Goal: Navigation & Orientation: Find specific page/section

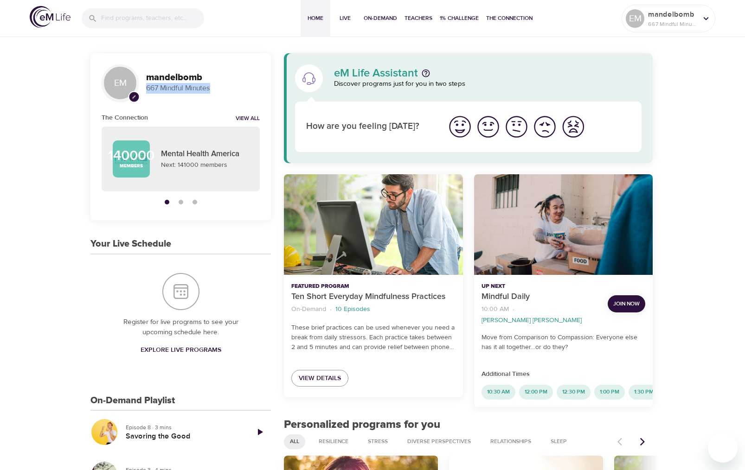
drag, startPoint x: 144, startPoint y: 87, endPoint x: 219, endPoint y: 84, distance: 74.7
click at [219, 84] on div "mandelbomb 667 Mindful Minutes" at bounding box center [202, 83] width 121 height 29
click at [146, 60] on div "EM pencil mandelbomb 667 Mindful Minutes" at bounding box center [180, 82] width 180 height 59
click at [344, 15] on span "Live" at bounding box center [345, 18] width 22 height 10
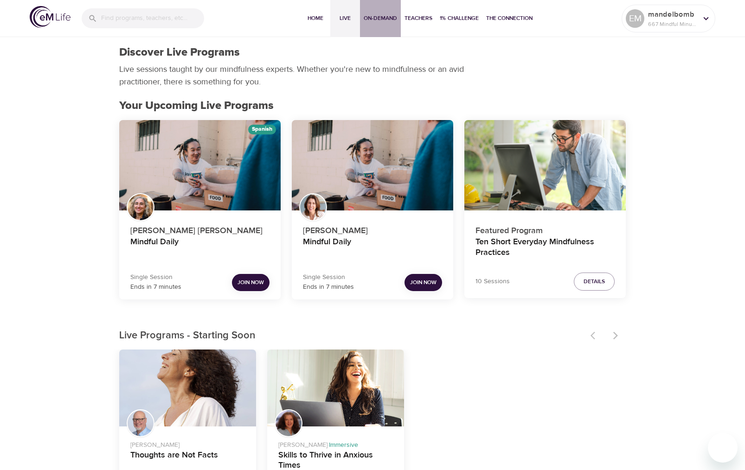
click at [369, 20] on span "On-Demand" at bounding box center [380, 18] width 33 height 10
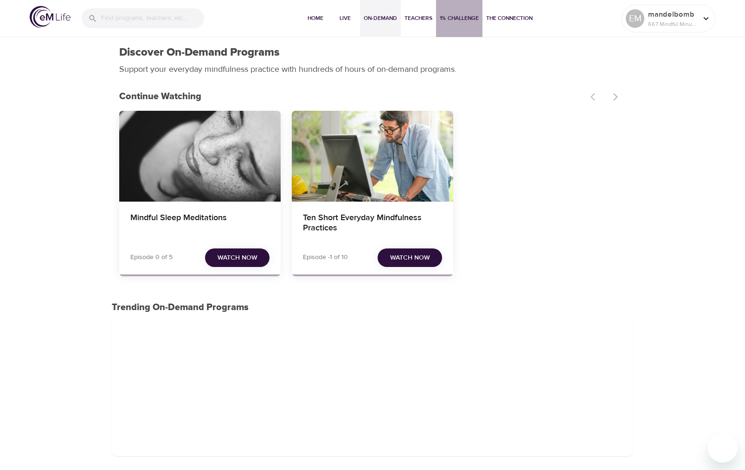
click at [450, 19] on span "1% Challenge" at bounding box center [459, 18] width 39 height 10
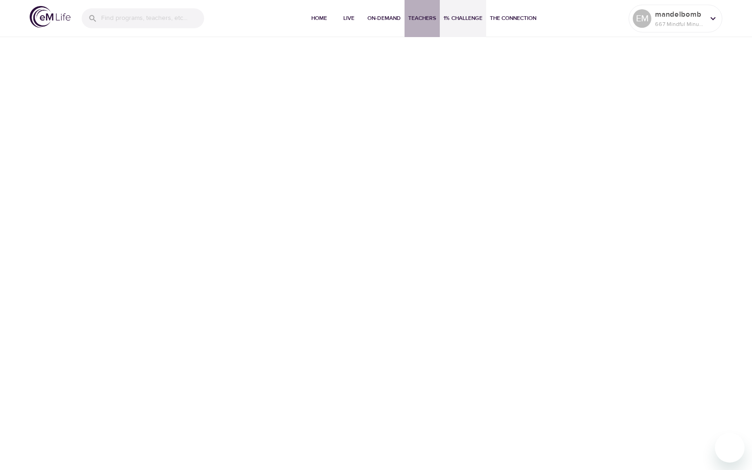
click at [411, 18] on span "Teachers" at bounding box center [422, 18] width 28 height 10
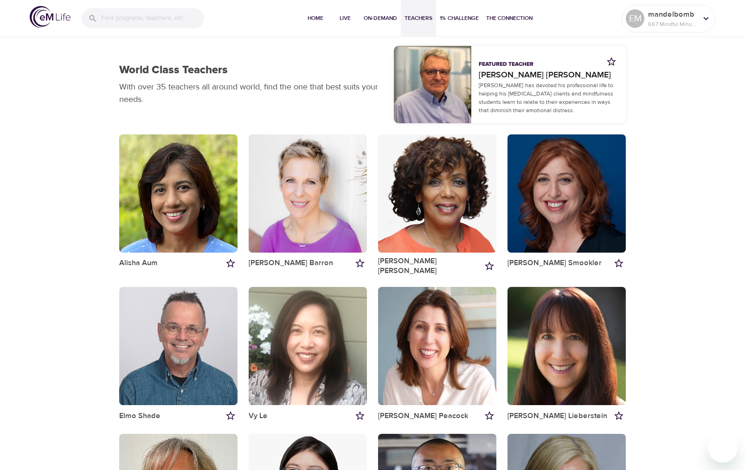
click at [45, 20] on img at bounding box center [50, 17] width 41 height 22
